Goal: Navigation & Orientation: Understand site structure

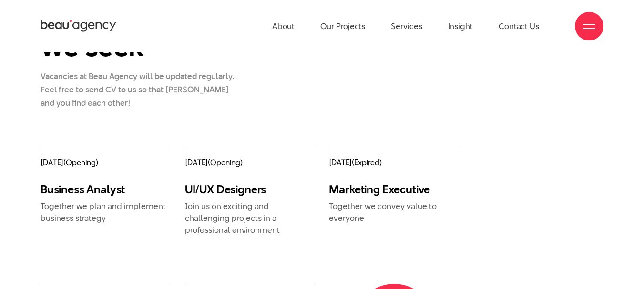
scroll to position [715, 0]
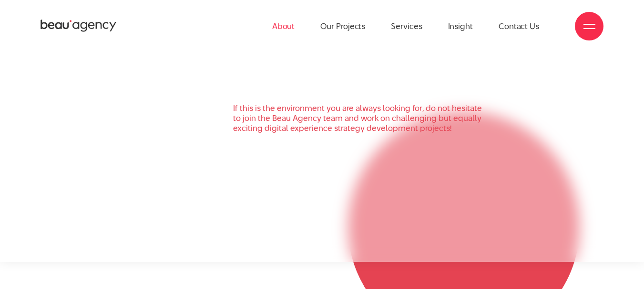
click at [293, 27] on link "About" at bounding box center [283, 26] width 23 height 52
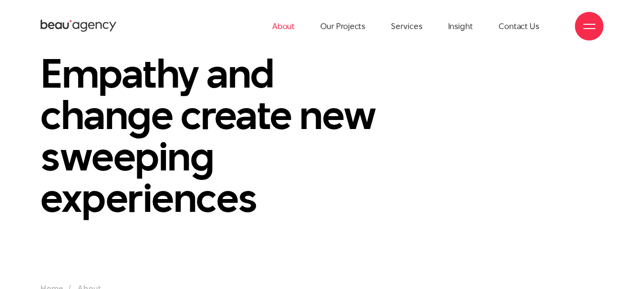
click at [408, 25] on link "Services" at bounding box center [406, 26] width 31 height 52
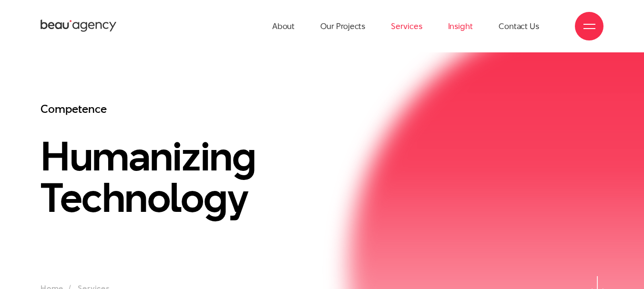
click at [467, 25] on link "Insight" at bounding box center [460, 26] width 25 height 52
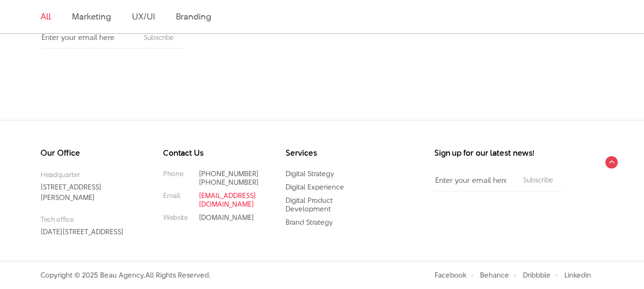
scroll to position [355, 0]
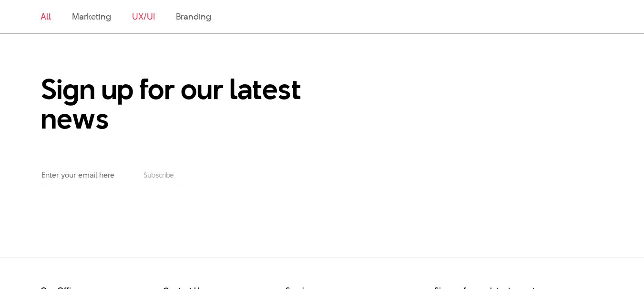
click at [137, 16] on link "UX/UI" at bounding box center [143, 16] width 23 height 12
